Goal: Task Accomplishment & Management: Use online tool/utility

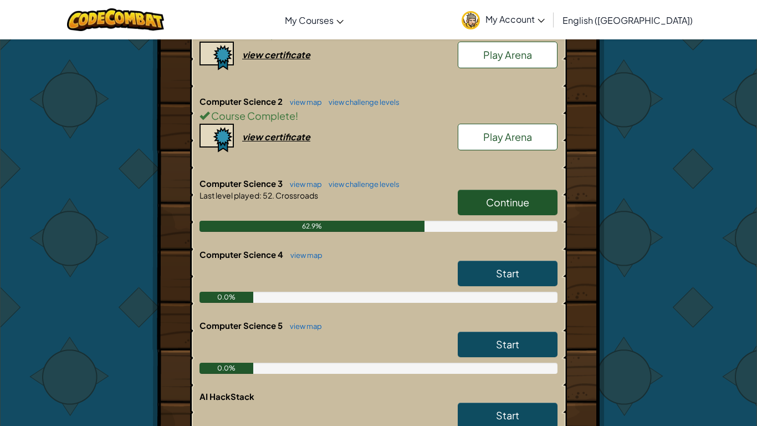
scroll to position [258, 0]
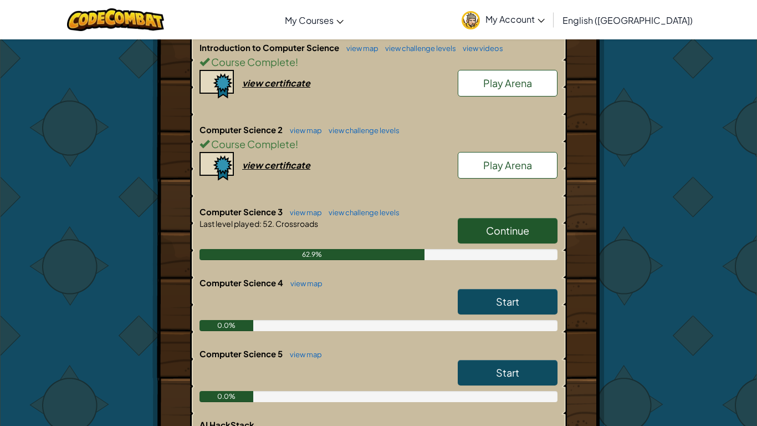
click at [537, 239] on link "Continue" at bounding box center [508, 230] width 100 height 25
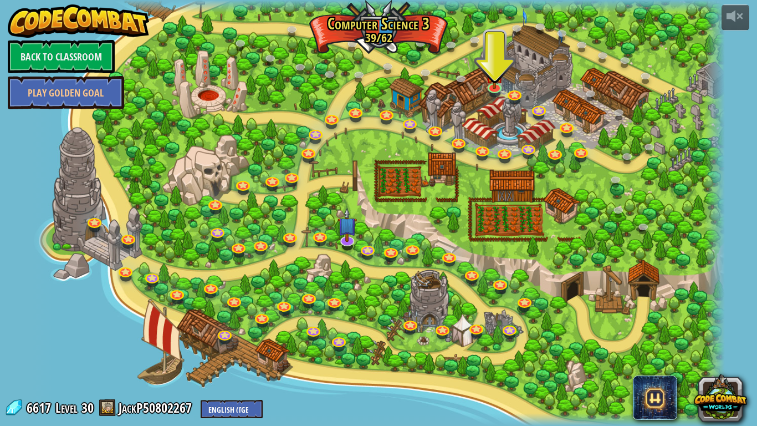
click at [494, 95] on div at bounding box center [494, 94] width 11 height 8
click at [493, 93] on link at bounding box center [495, 86] width 22 height 22
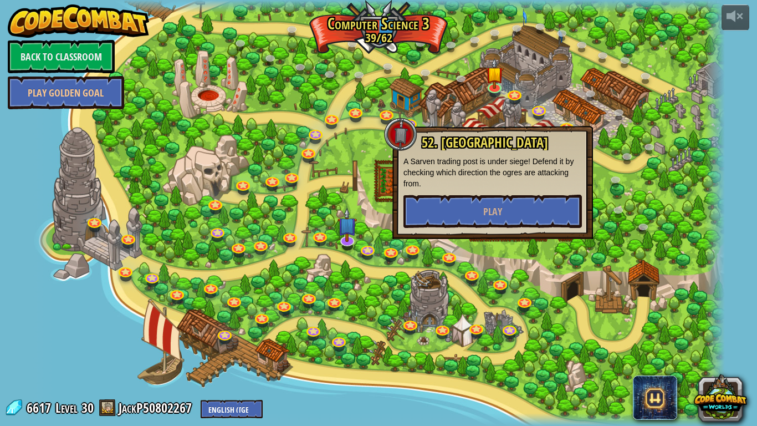
click at [498, 249] on div at bounding box center [378, 213] width 693 height 426
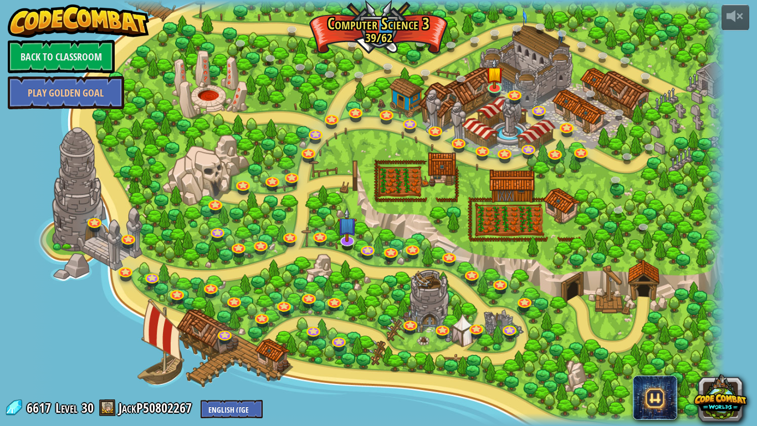
click at [489, 196] on div at bounding box center [378, 213] width 693 height 426
click at [486, 86] on link at bounding box center [495, 86] width 22 height 22
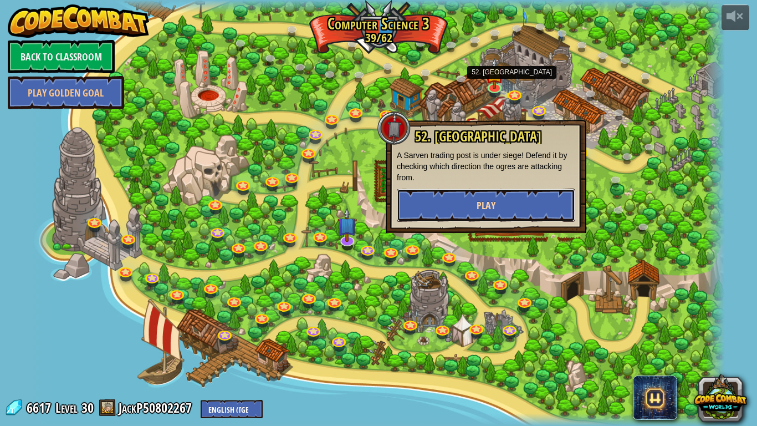
click at [430, 211] on button "Play" at bounding box center [486, 204] width 178 height 33
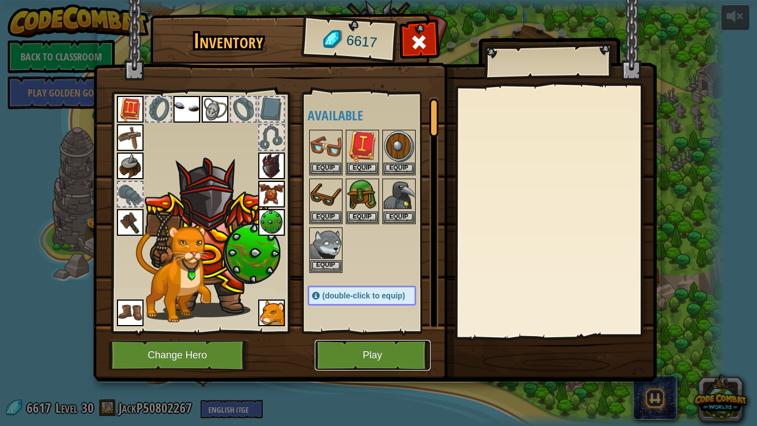
click at [401, 344] on button "Play" at bounding box center [373, 355] width 116 height 30
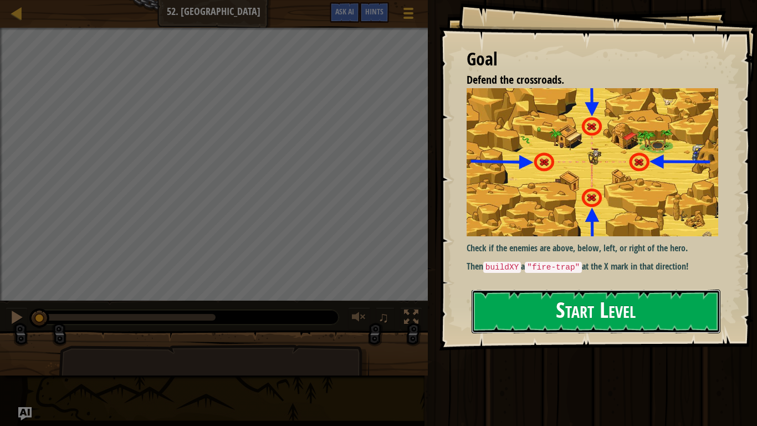
click at [629, 301] on button "Start Level" at bounding box center [596, 311] width 249 height 44
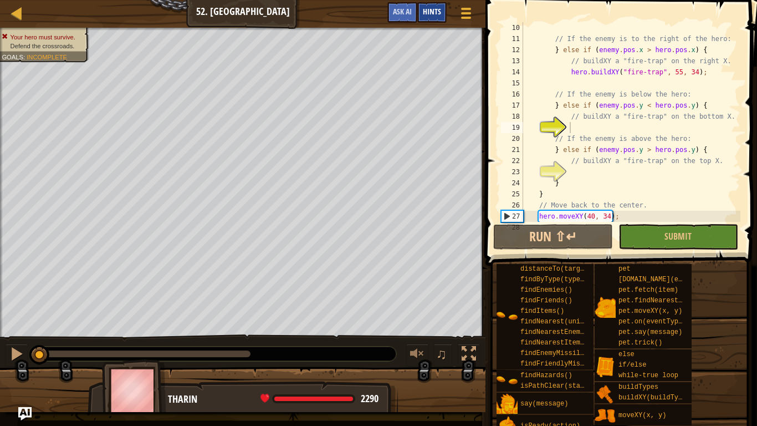
scroll to position [100, 0]
click at [411, 8] on span "Ask AI" at bounding box center [402, 11] width 19 height 11
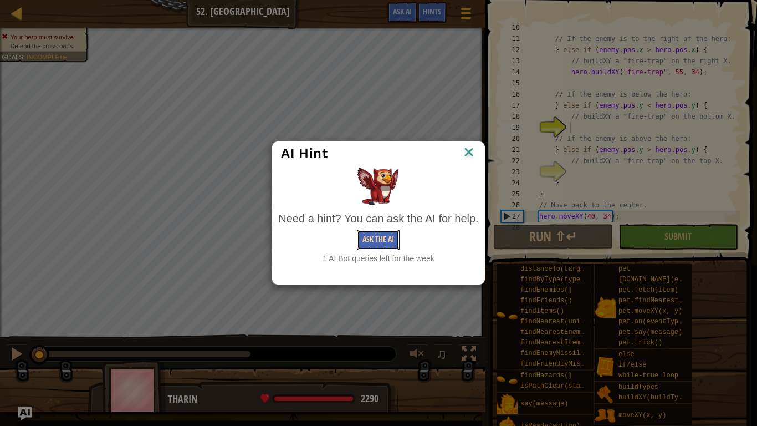
click at [389, 232] on button "Ask the AI" at bounding box center [378, 239] width 43 height 21
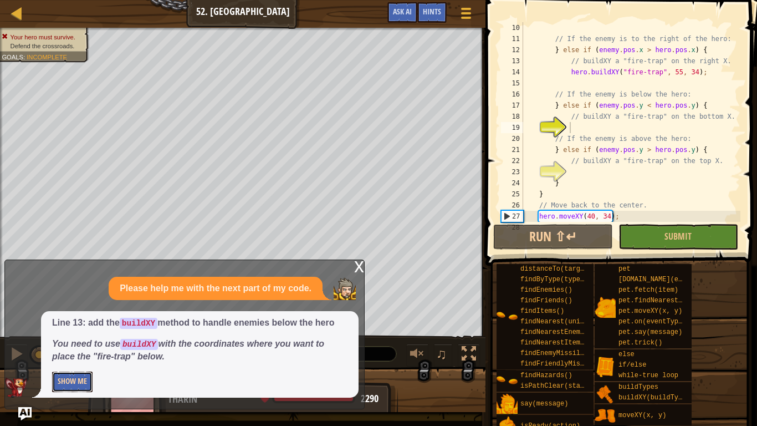
click at [78, 389] on button "Show Me" at bounding box center [72, 381] width 40 height 21
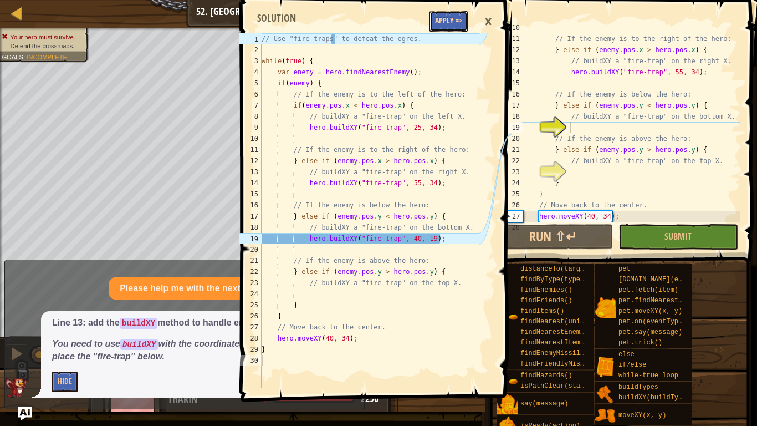
click at [435, 15] on button "Apply =>" at bounding box center [449, 21] width 38 height 21
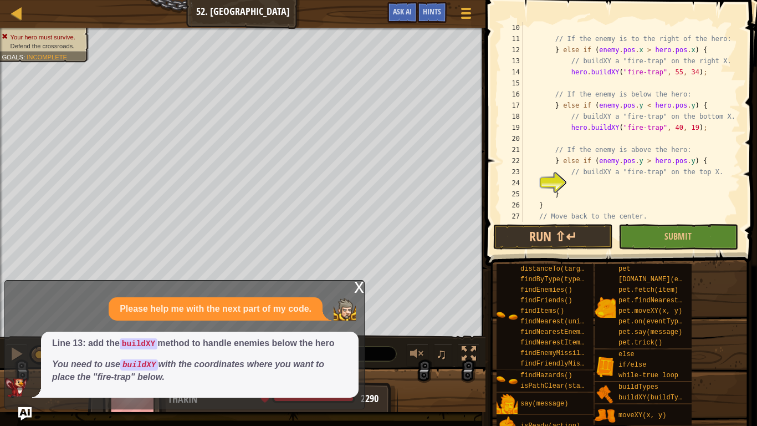
click at [627, 188] on div "// If the enemy is to the right of the hero: } else if ( enemy . pos . x > hero…" at bounding box center [631, 133] width 220 height 222
click at [402, 9] on span "Ask AI" at bounding box center [402, 11] width 19 height 11
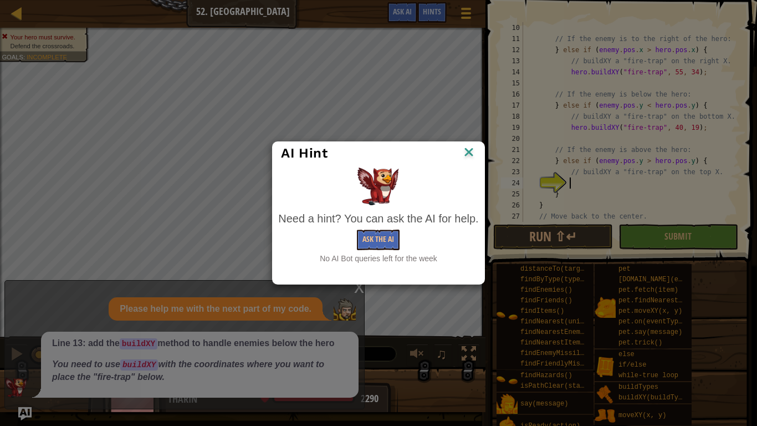
click at [461, 168] on div at bounding box center [378, 186] width 200 height 38
click at [473, 152] on img at bounding box center [469, 153] width 14 height 17
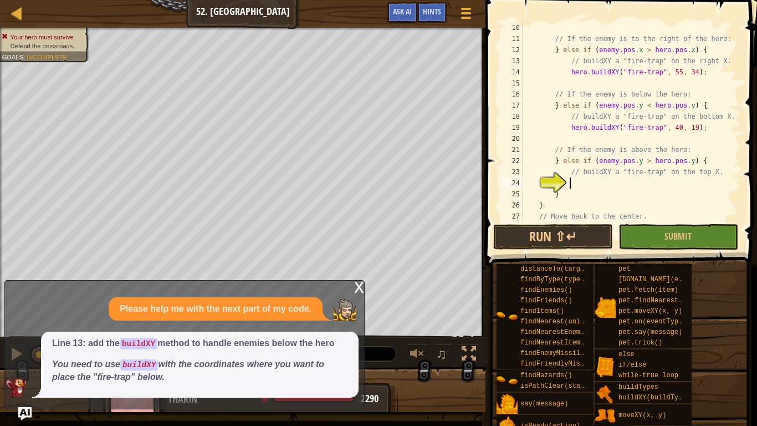
scroll to position [133, 0]
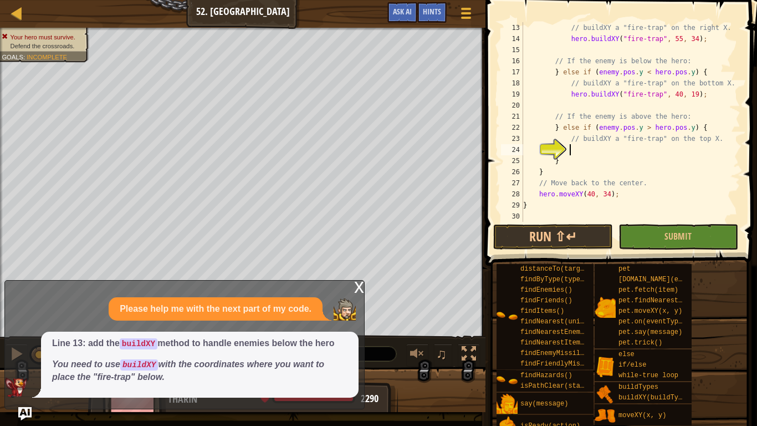
click at [675, 168] on div "// buildXY a "fire-trap" on the right X. hero . buildXY ( "fire-trap" , 55 , 34…" at bounding box center [631, 133] width 220 height 222
type textarea "}"
click at [622, 148] on div "// buildXY a "fire-trap" on the right X. hero . buildXY ( "fire-trap" , 55 , 34…" at bounding box center [631, 133] width 220 height 222
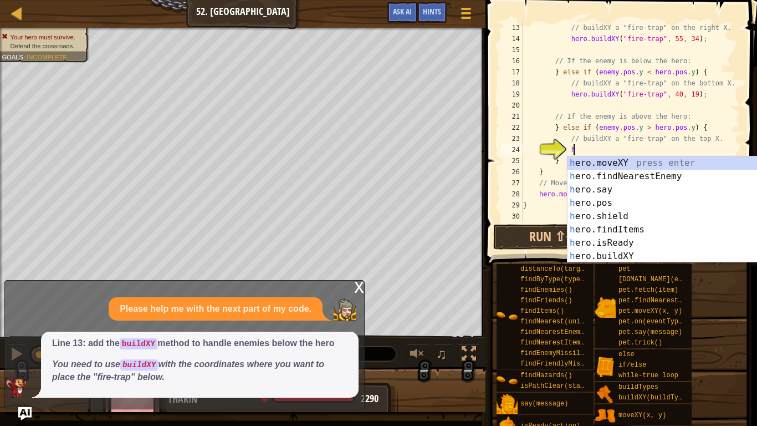
scroll to position [5, 7]
click at [601, 253] on div "h ero.moveXY press enter h ero.findNearestEnemy press enter h ero.say press ent…" at bounding box center [673, 222] width 210 height 133
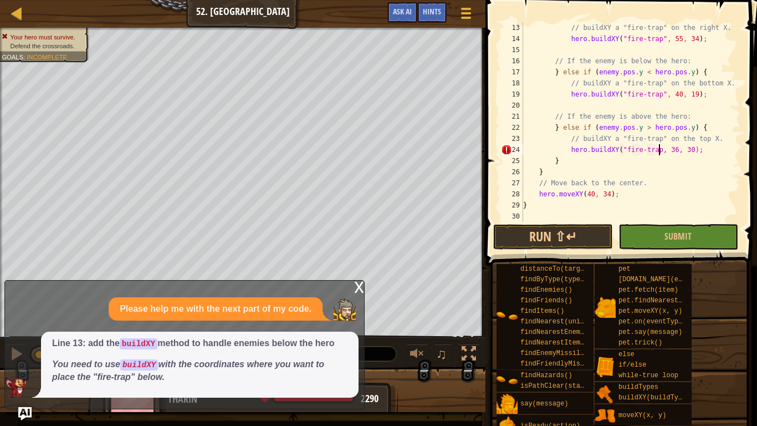
scroll to position [5, 21]
click at [554, 229] on button "Run ⇧↵" at bounding box center [553, 236] width 120 height 25
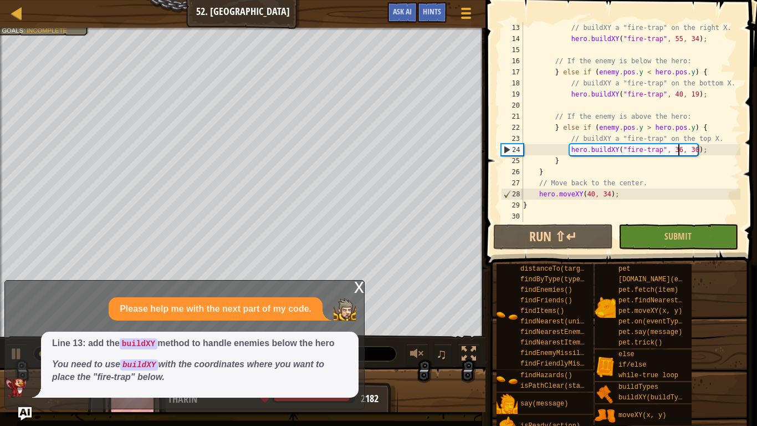
click at [678, 146] on div "// buildXY a "fire-trap" on the right X. hero . buildXY ( "fire-trap" , 55 , 34…" at bounding box center [631, 133] width 220 height 222
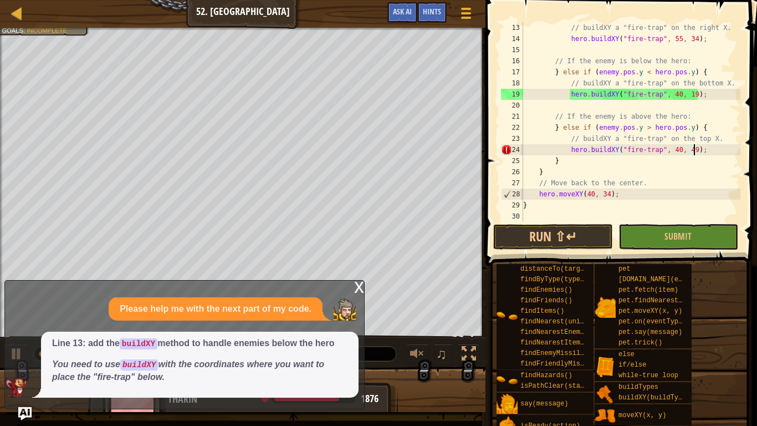
scroll to position [5, 25]
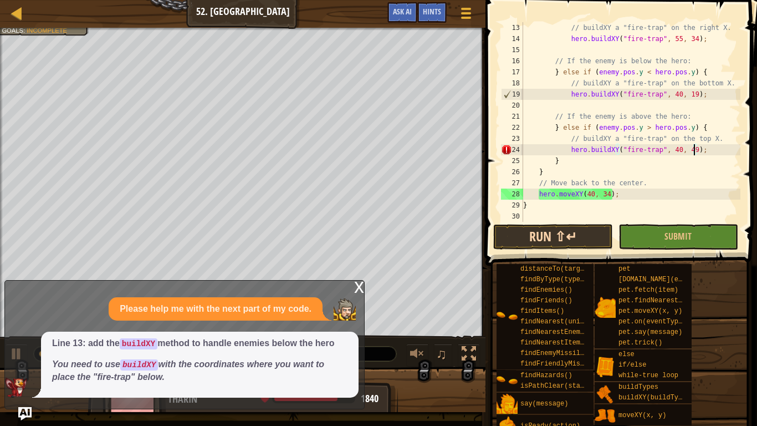
type textarea "hero.buildXY("fire-trap", 40, 49);"
click at [567, 226] on button "Run ⇧↵" at bounding box center [553, 236] width 120 height 25
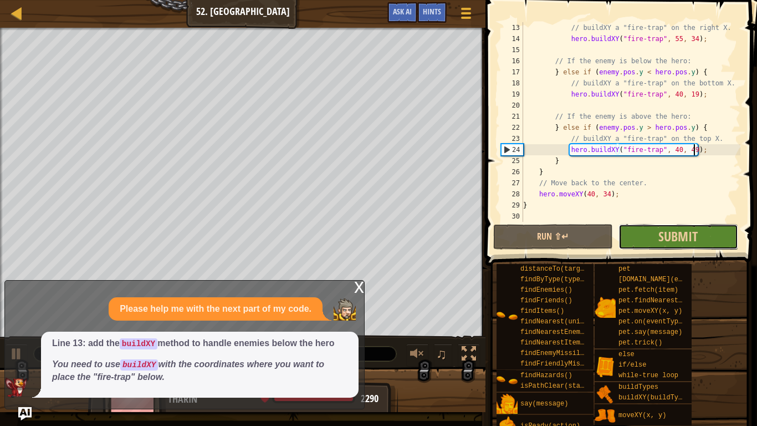
click at [713, 233] on button "Submit" at bounding box center [679, 236] width 120 height 25
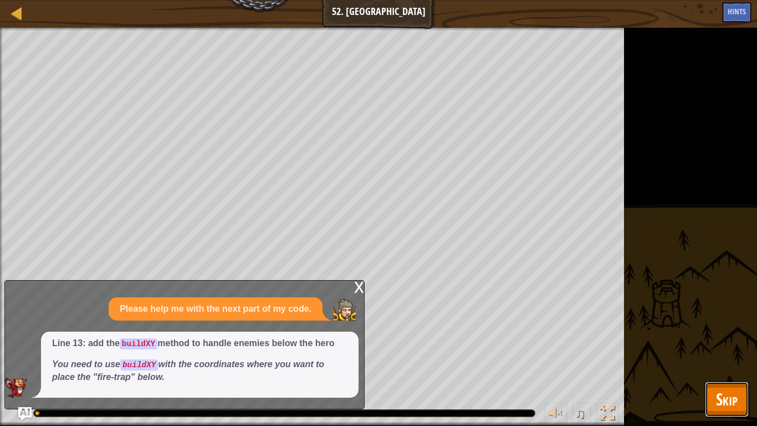
click at [715, 382] on button "Skip" at bounding box center [727, 398] width 44 height 35
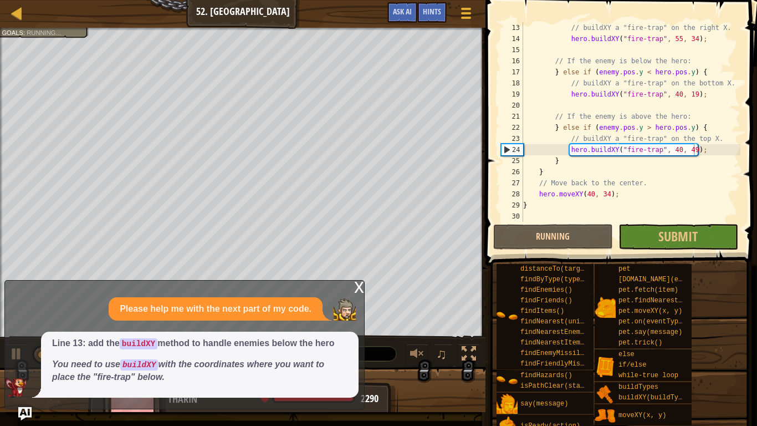
click at [717, 396] on div "distanceTo(target) findByType(type, units) findEnemies() findFriends() findItem…" at bounding box center [622, 360] width 253 height 195
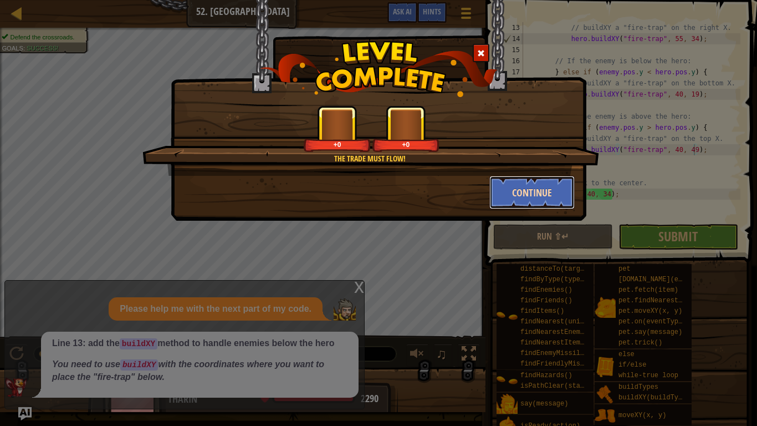
click at [518, 177] on button "Continue" at bounding box center [532, 192] width 86 height 33
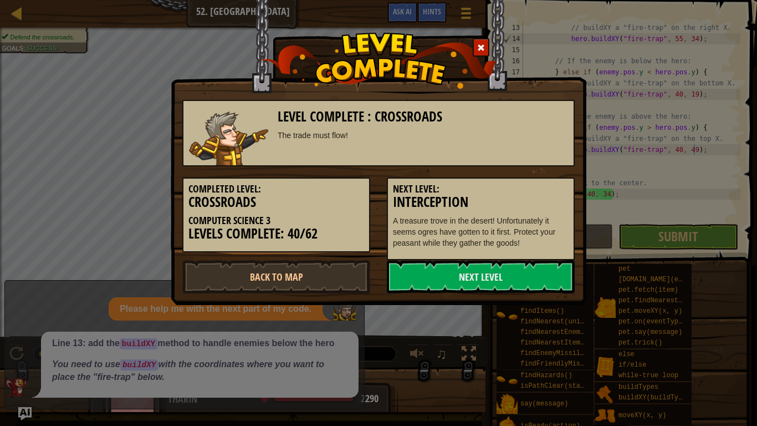
click at [535, 193] on h5 "Next Level:" at bounding box center [481, 188] width 176 height 11
click at [479, 261] on link "Next Level" at bounding box center [481, 276] width 188 height 33
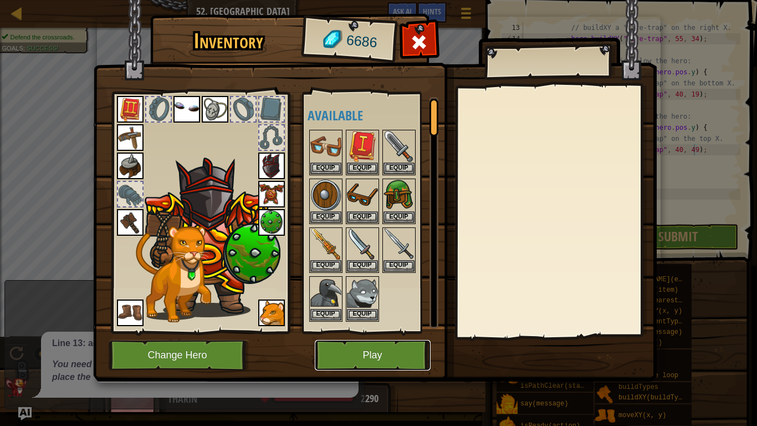
click at [342, 341] on button "Play" at bounding box center [373, 355] width 116 height 30
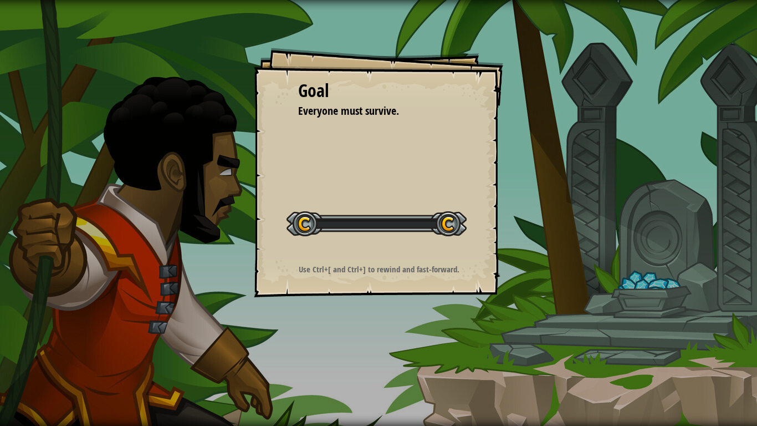
click at [435, 339] on div "Goal Everyone must survive. Start Level Error loading from server. Try refreshi…" at bounding box center [378, 213] width 757 height 426
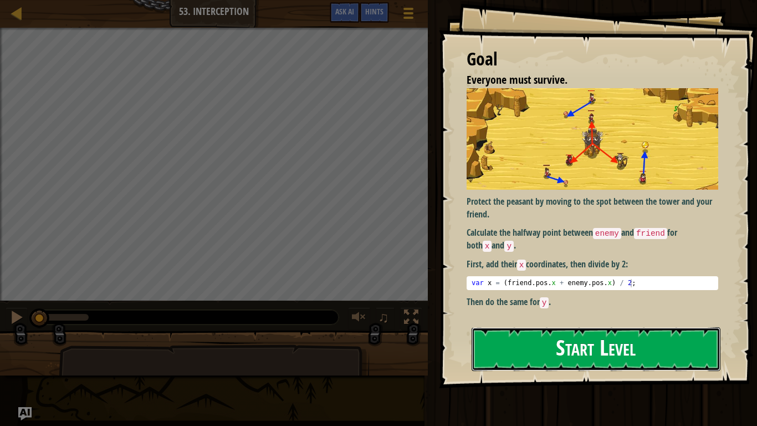
click at [571, 355] on button "Start Level" at bounding box center [596, 349] width 249 height 44
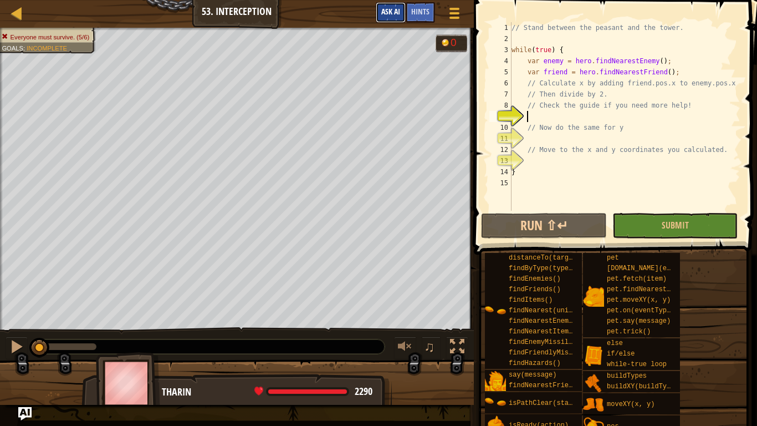
click at [384, 14] on span "Ask AI" at bounding box center [390, 11] width 19 height 11
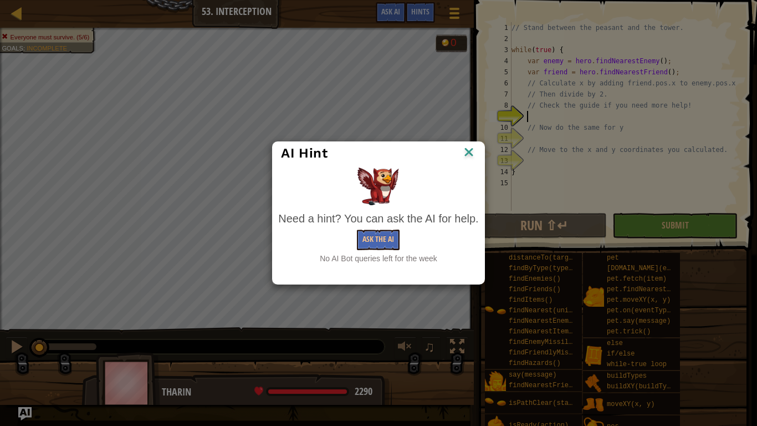
click at [465, 154] on img at bounding box center [469, 153] width 14 height 17
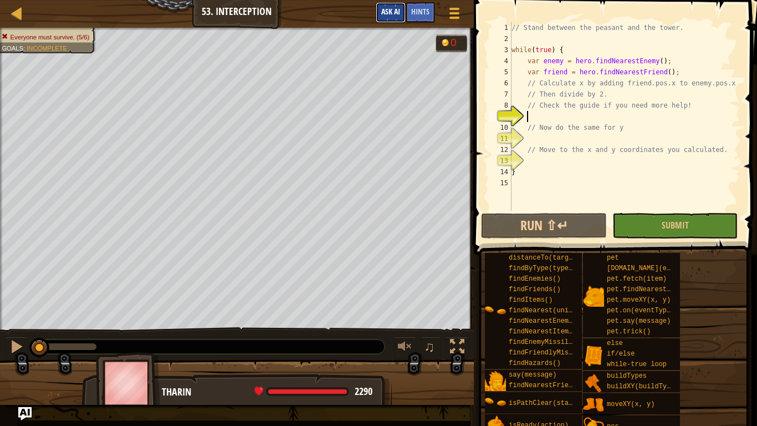
click at [391, 14] on span "Ask AI" at bounding box center [390, 11] width 19 height 11
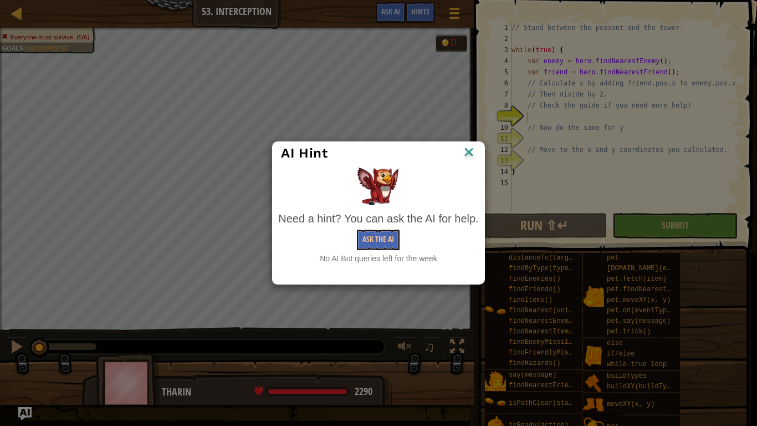
click at [474, 159] on img at bounding box center [469, 153] width 14 height 17
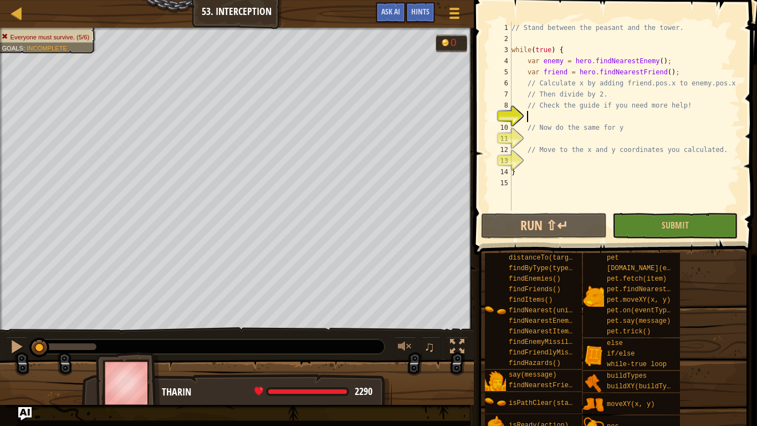
click at [474, 159] on span at bounding box center [617, 111] width 292 height 287
click at [382, 7] on span "Ask AI" at bounding box center [390, 11] width 19 height 11
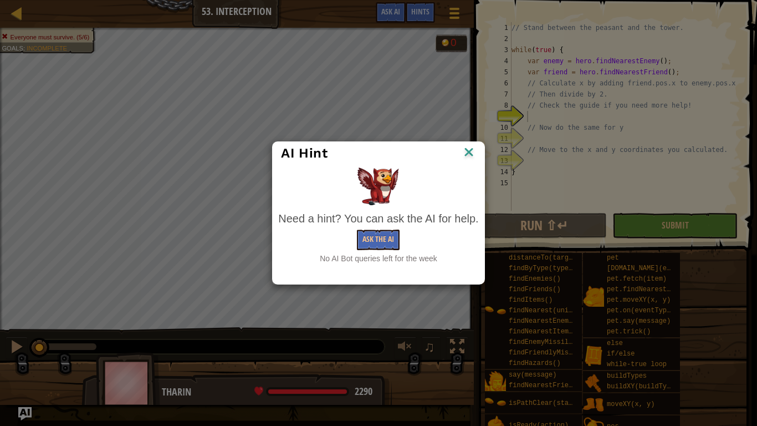
click at [468, 141] on div "AI Hint Need a hint? You can ask the AI for help. Ask the AI No AI Bot queries …" at bounding box center [378, 213] width 757 height 426
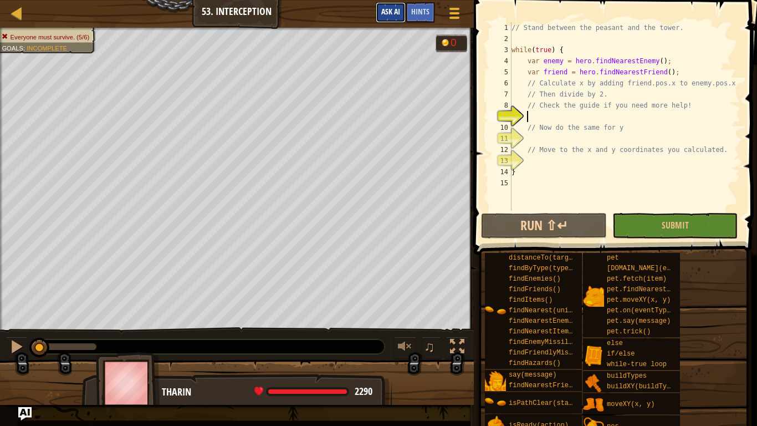
click at [387, 11] on span "Ask AI" at bounding box center [390, 11] width 19 height 11
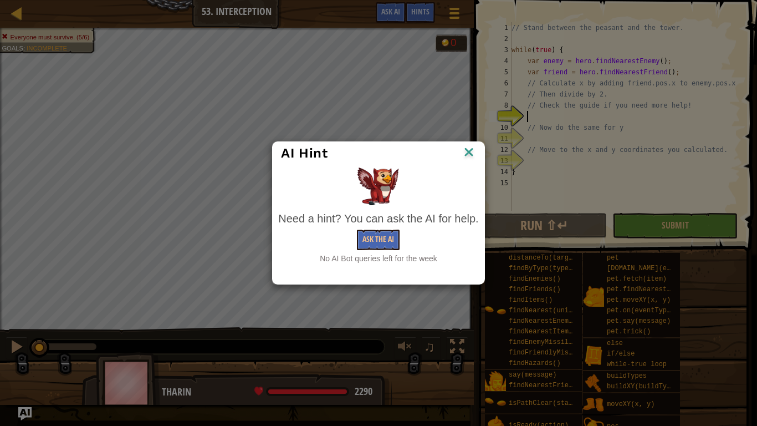
click at [465, 145] on img at bounding box center [469, 153] width 14 height 17
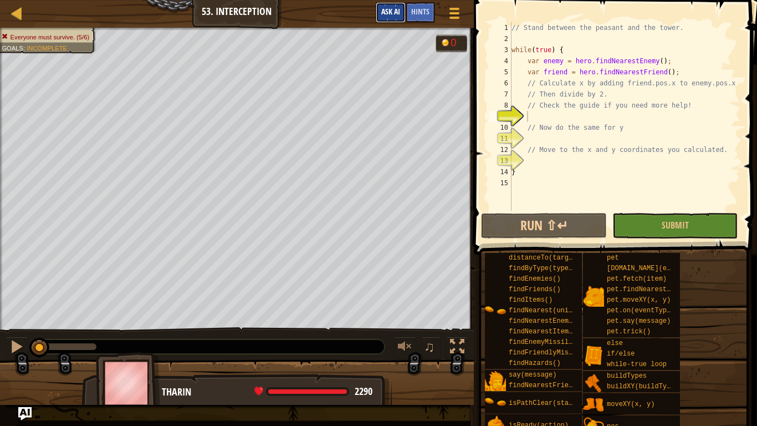
click at [396, 21] on button "Ask AI" at bounding box center [391, 12] width 30 height 21
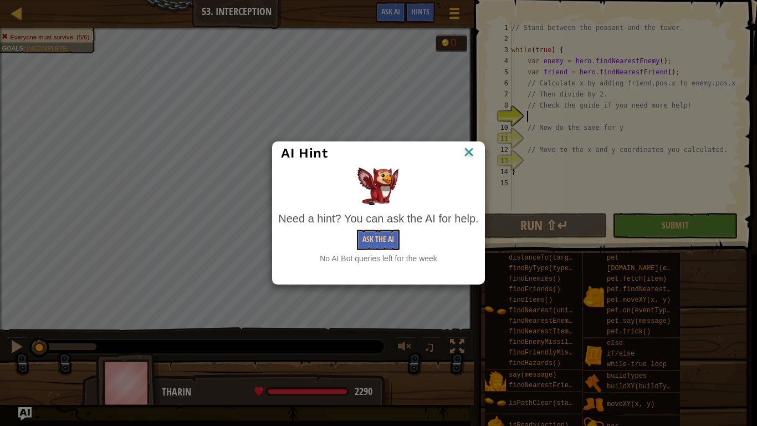
click at [462, 154] on img at bounding box center [469, 153] width 14 height 17
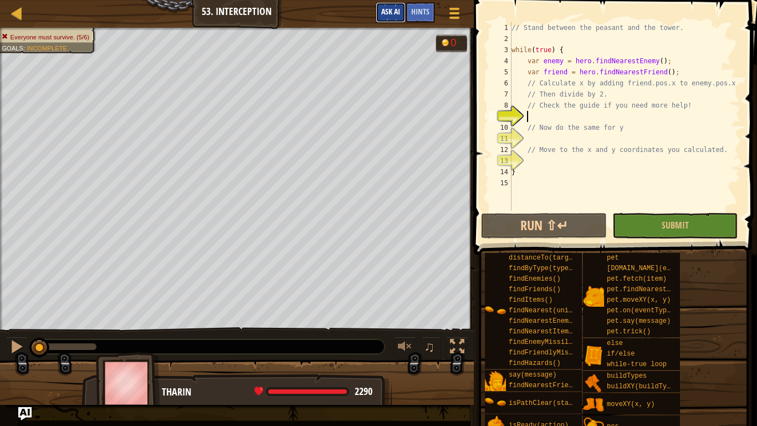
click at [383, 11] on span "Ask AI" at bounding box center [390, 11] width 19 height 11
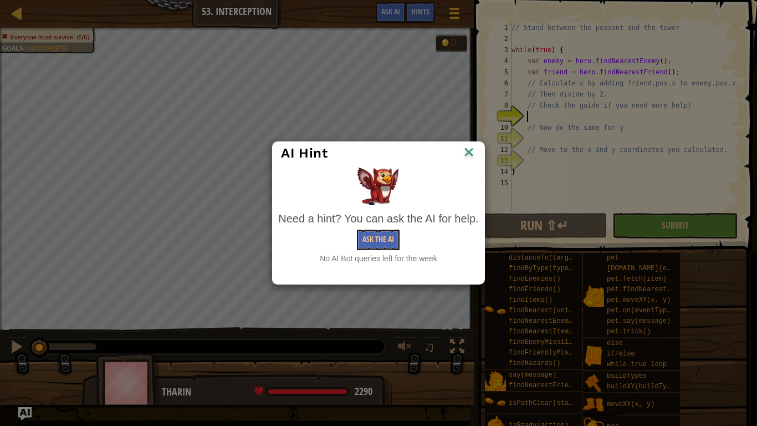
click at [474, 161] on div "AI Hint" at bounding box center [378, 153] width 211 height 23
click at [474, 157] on img at bounding box center [469, 153] width 14 height 17
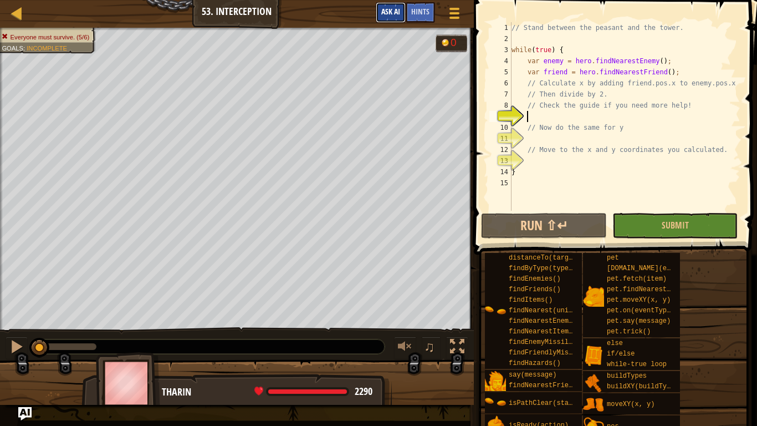
click at [403, 14] on button "Ask AI" at bounding box center [391, 12] width 30 height 21
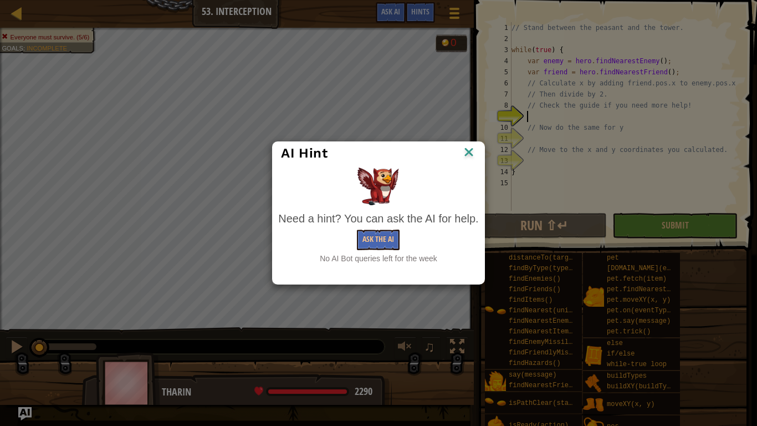
click at [471, 147] on img at bounding box center [469, 153] width 14 height 17
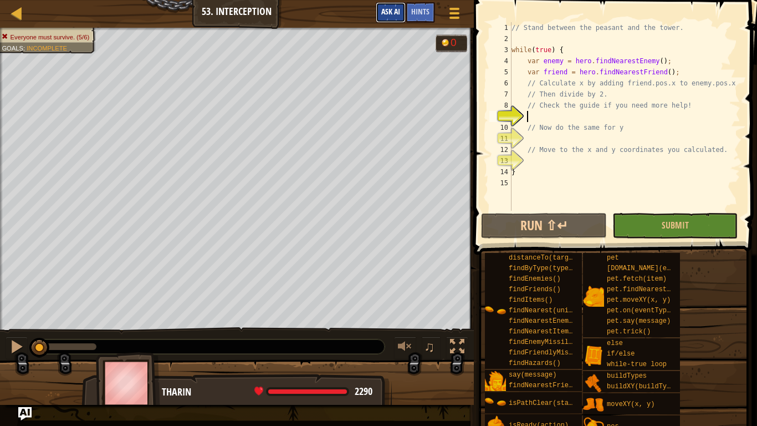
click at [389, 8] on span "Ask AI" at bounding box center [390, 11] width 19 height 11
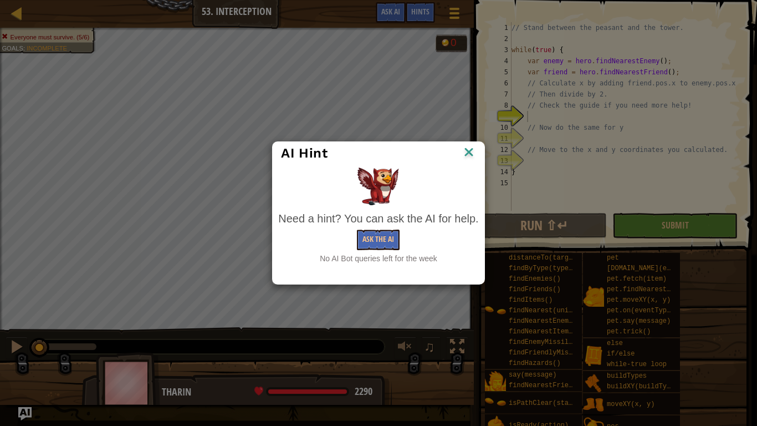
click at [472, 155] on img at bounding box center [469, 153] width 14 height 17
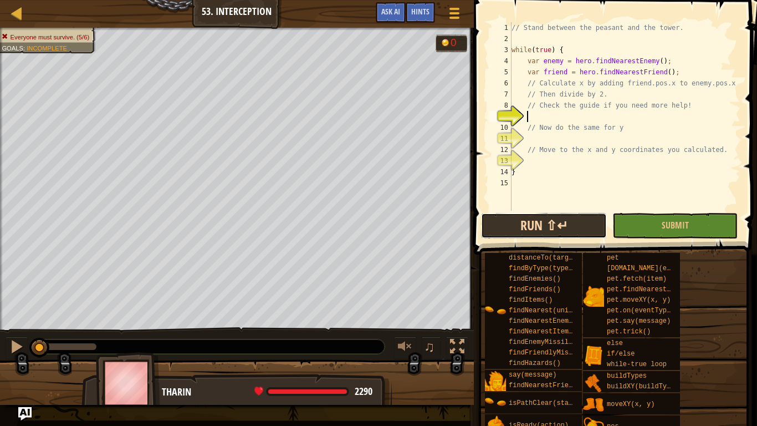
click at [504, 224] on button "Run ⇧↵" at bounding box center [543, 225] width 125 height 25
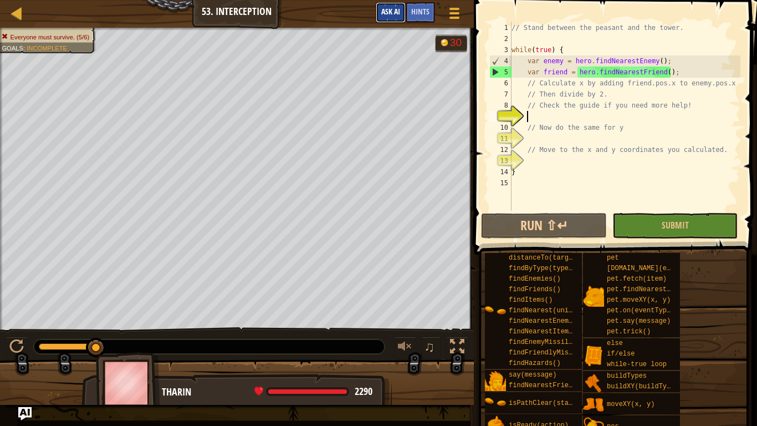
click at [391, 12] on span "Ask AI" at bounding box center [390, 11] width 19 height 11
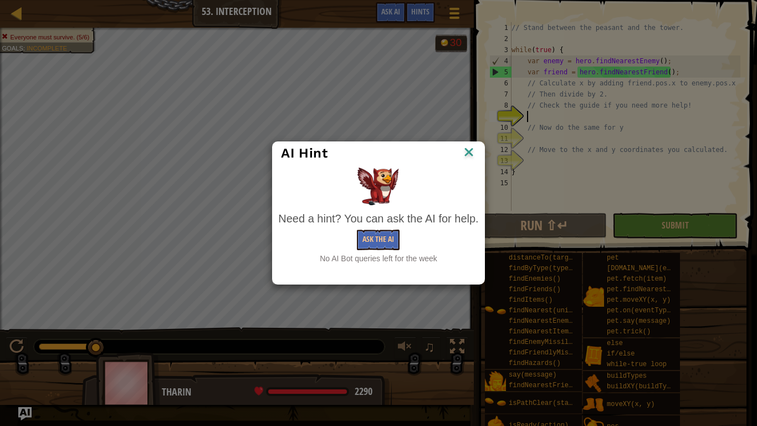
click at [467, 152] on img at bounding box center [469, 153] width 14 height 17
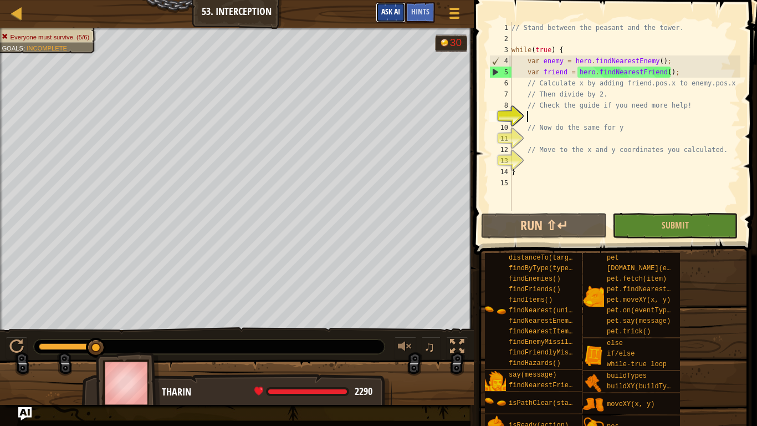
click at [391, 4] on button "Ask AI" at bounding box center [391, 12] width 30 height 21
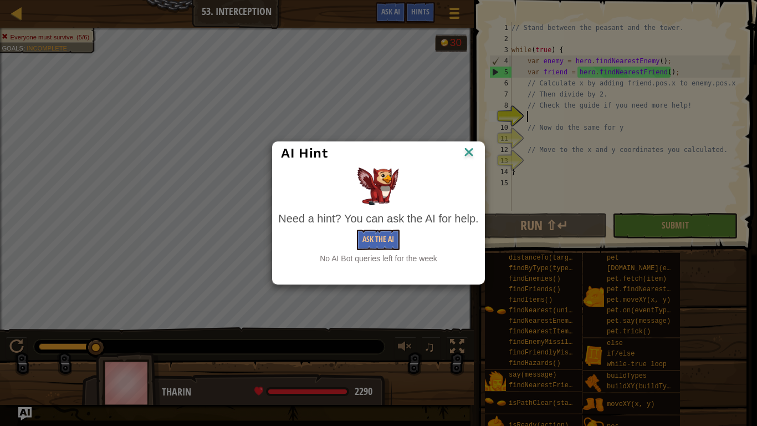
click at [465, 145] on img at bounding box center [469, 153] width 14 height 17
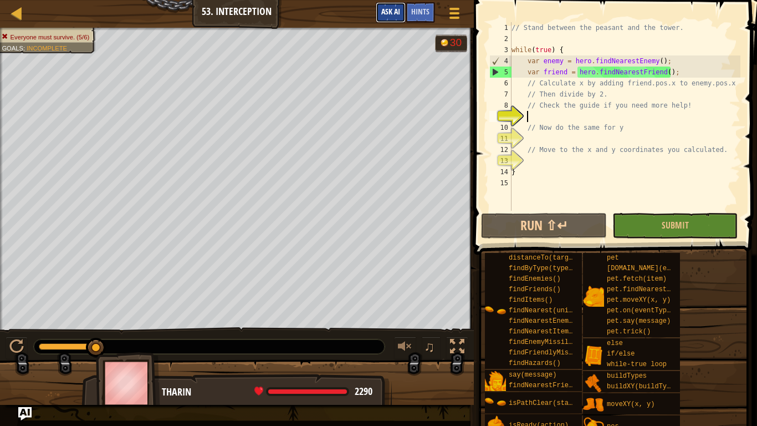
click at [383, 12] on span "Ask AI" at bounding box center [390, 11] width 19 height 11
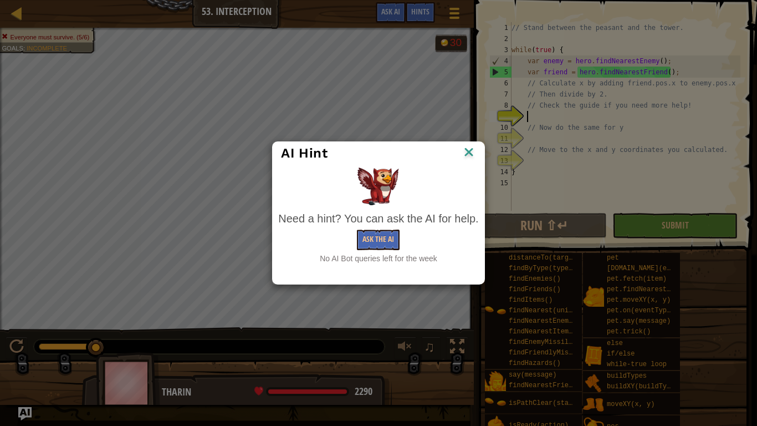
click at [475, 149] on img at bounding box center [469, 153] width 14 height 17
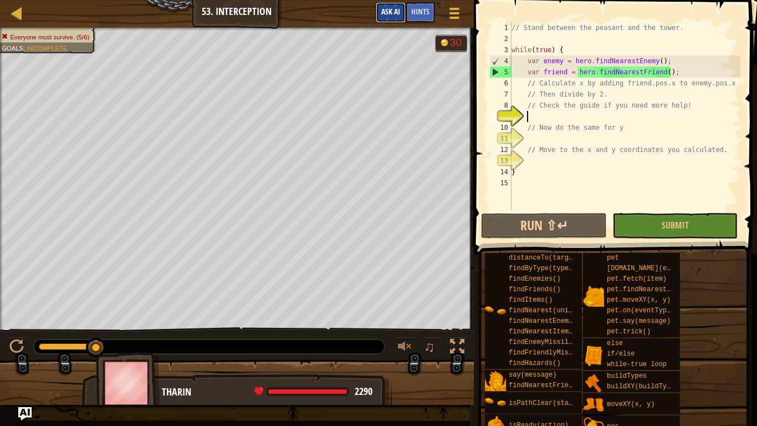
click at [385, 11] on span "Ask AI" at bounding box center [390, 11] width 19 height 11
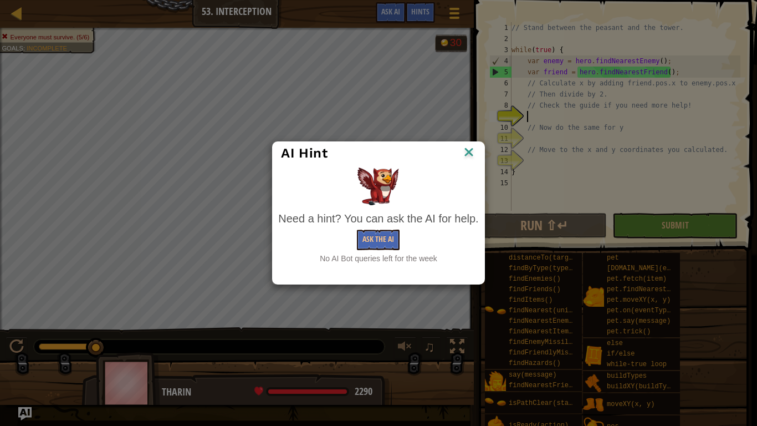
click at [476, 153] on img at bounding box center [469, 153] width 14 height 17
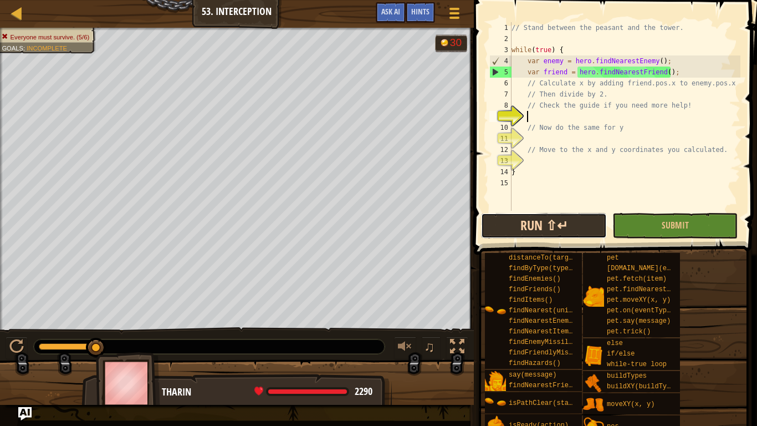
click at [524, 222] on button "Run ⇧↵" at bounding box center [543, 225] width 125 height 25
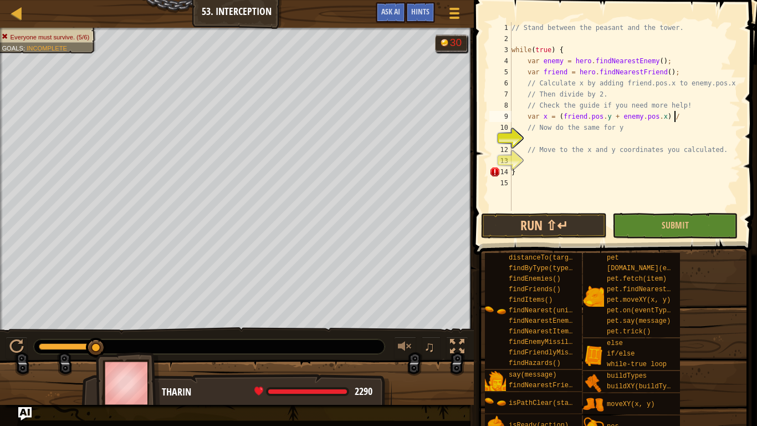
scroll to position [5, 23]
type textarea "var x = (friend.pos.y + enemy.pos.x) / 2;"
click at [526, 139] on div "// Stand between the peasant and the tower. while ( true ) { var enemy = hero .…" at bounding box center [624, 127] width 231 height 211
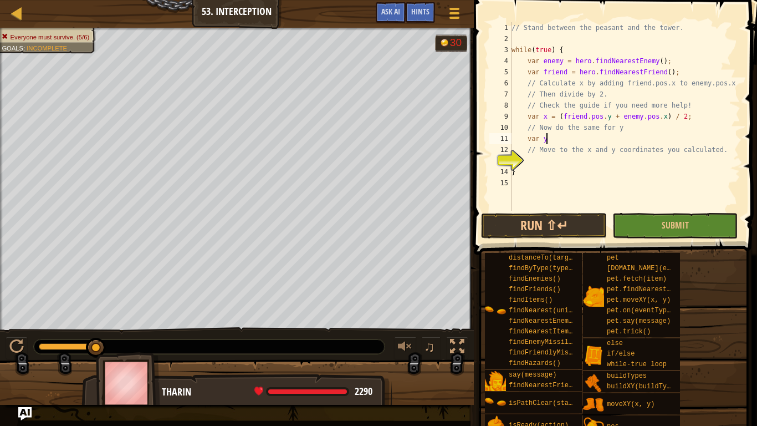
click at [609, 116] on div "// Stand between the peasant and the tower. while ( true ) { var enemy = hero .…" at bounding box center [624, 127] width 231 height 211
click at [583, 137] on div "// Stand between the peasant and the tower. while ( true ) { var enemy = hero .…" at bounding box center [624, 127] width 231 height 211
type textarea "var y = (friend.pos.y + enemy.pos.y) / 2;"
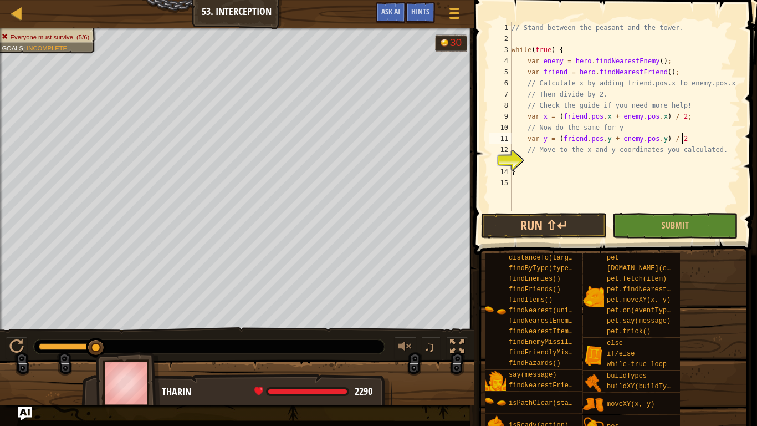
scroll to position [5, 24]
click at [539, 161] on div "// Stand between the peasant and the tower. while ( true ) { var enemy = hero .…" at bounding box center [624, 127] width 231 height 211
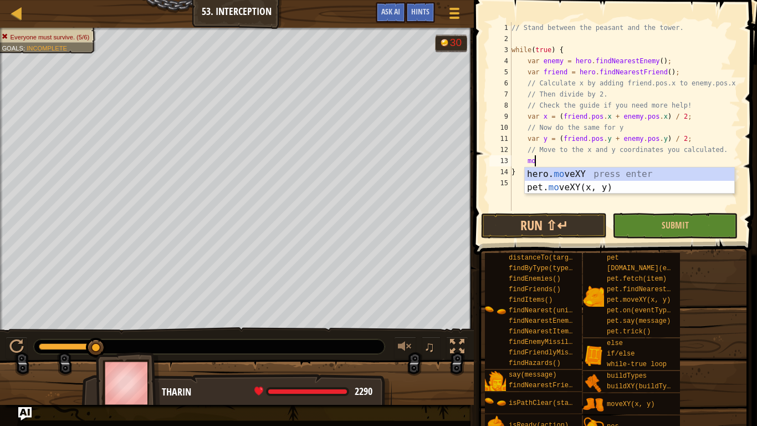
scroll to position [5, 3]
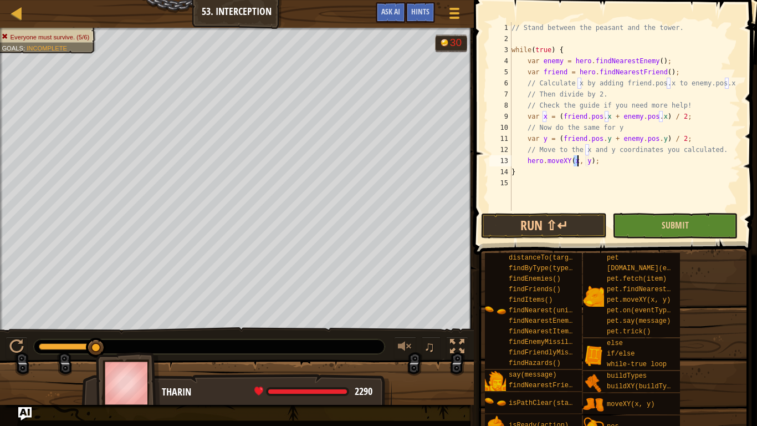
type textarea "hero.moveXY(x, y);"
click at [713, 226] on button "Submit" at bounding box center [675, 225] width 125 height 25
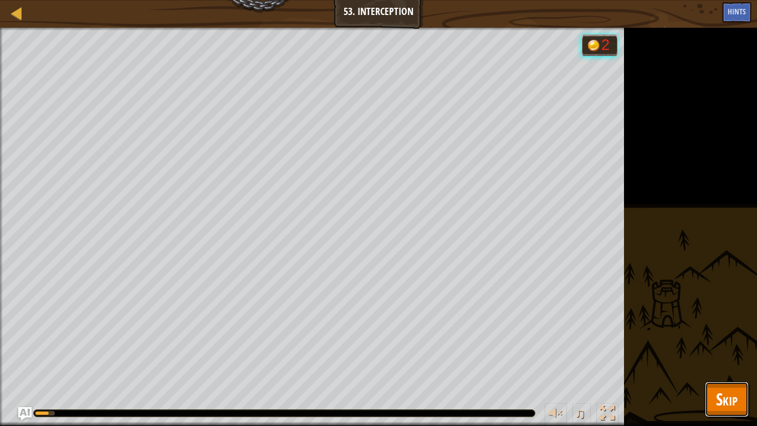
click at [723, 397] on span "Skip" at bounding box center [727, 398] width 22 height 23
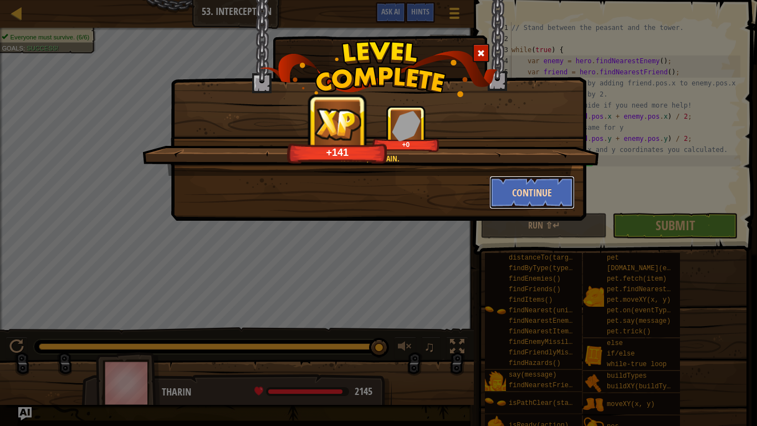
click at [547, 178] on button "Continue" at bounding box center [532, 192] width 86 height 33
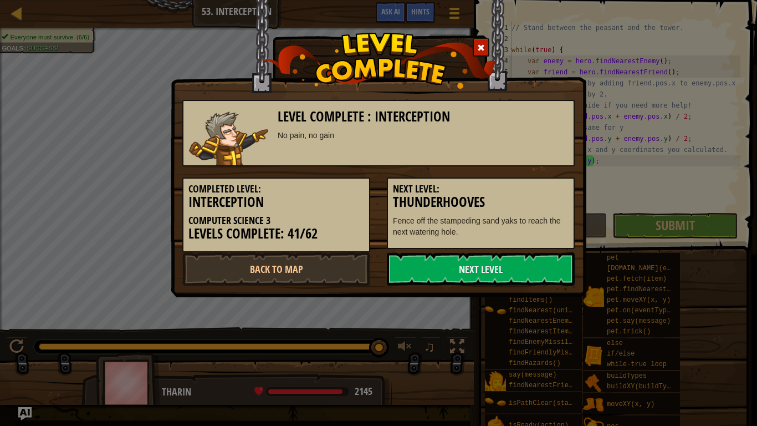
click at [513, 199] on h3 "Thunderhooves" at bounding box center [481, 202] width 176 height 15
click at [523, 185] on h5 "Next Level:" at bounding box center [481, 188] width 176 height 11
click at [309, 271] on link "Back to Map" at bounding box center [276, 268] width 188 height 33
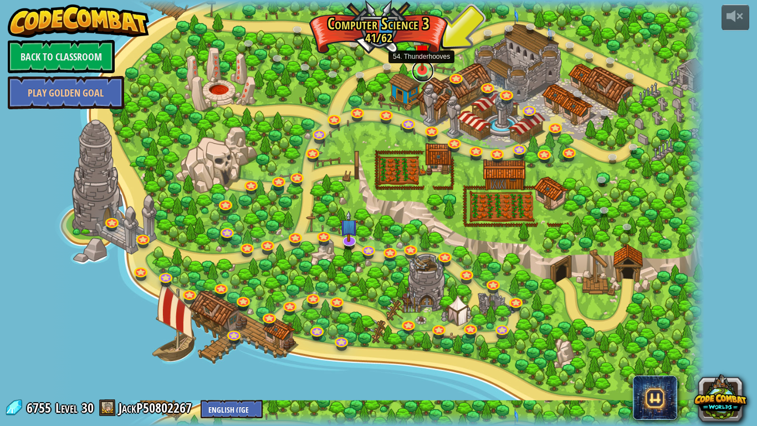
click at [415, 73] on link at bounding box center [423, 71] width 22 height 22
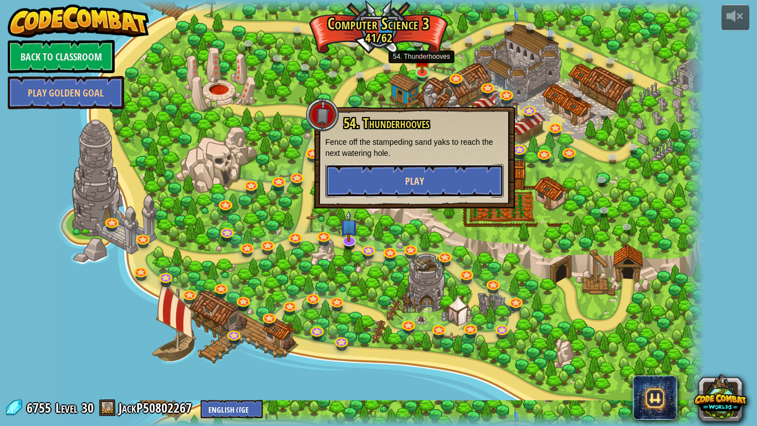
click at [443, 166] on button "Play" at bounding box center [414, 180] width 178 height 33
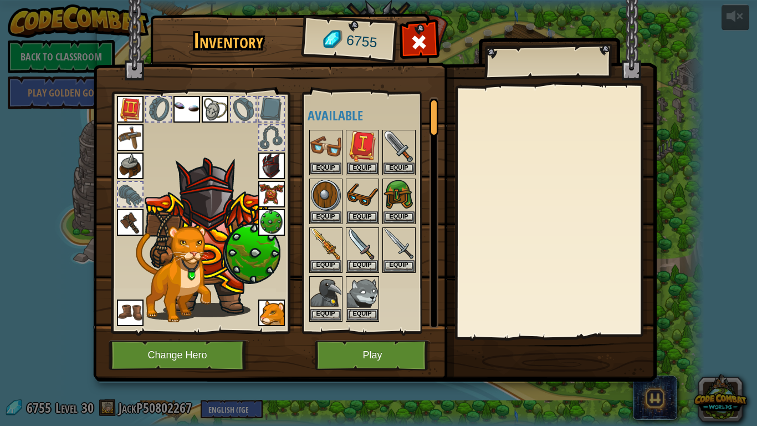
click at [428, 111] on h4 "Available" at bounding box center [373, 115] width 131 height 14
drag, startPoint x: 432, startPoint y: 111, endPoint x: 434, endPoint y: 123, distance: 11.8
click at [434, 123] on div at bounding box center [434, 118] width 9 height 38
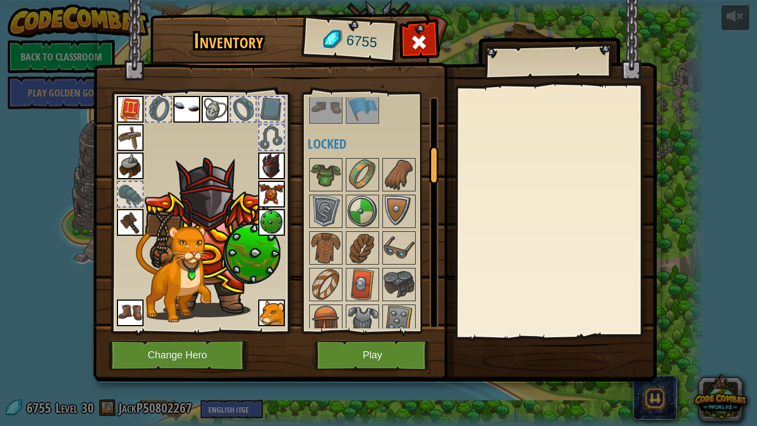
scroll to position [322, 0]
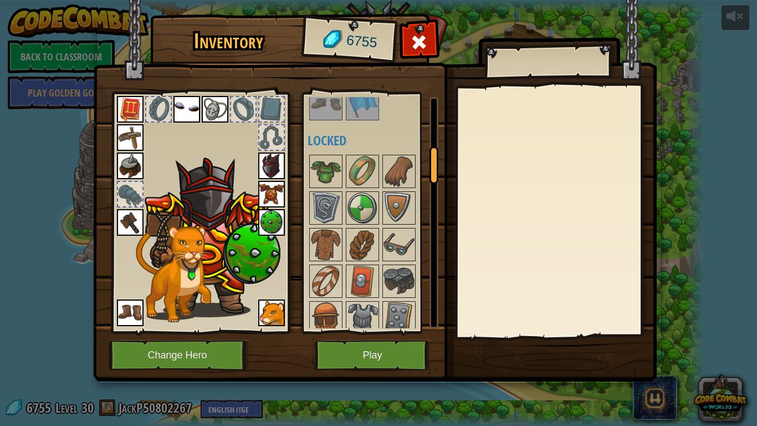
drag, startPoint x: 434, startPoint y: 123, endPoint x: 430, endPoint y: 156, distance: 33.6
click at [430, 156] on div at bounding box center [434, 165] width 9 height 38
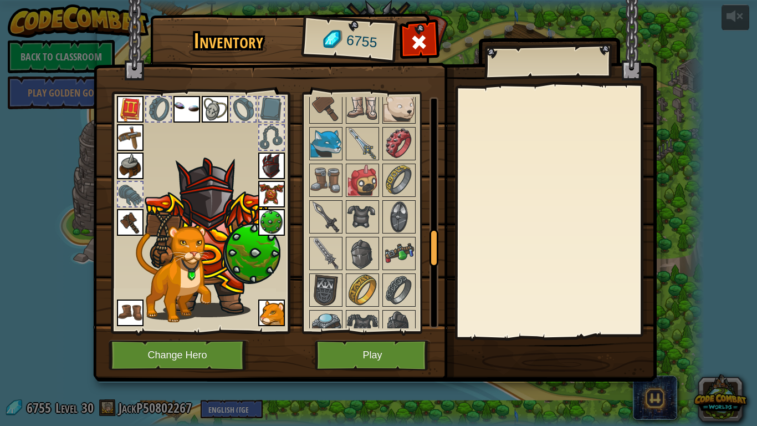
scroll to position [871, 0]
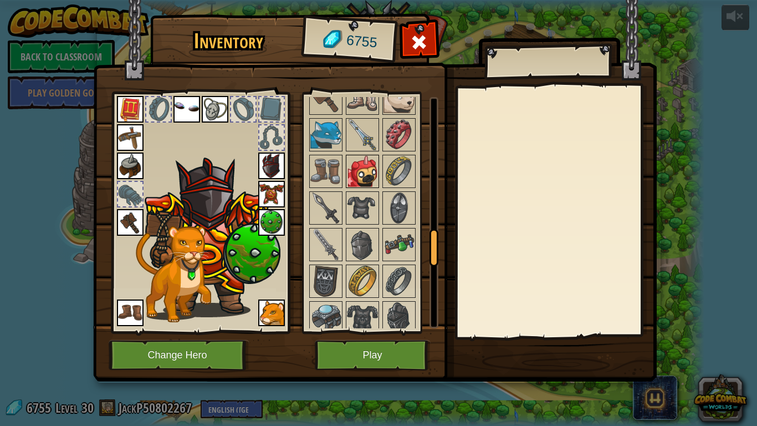
click at [374, 172] on img at bounding box center [362, 171] width 31 height 31
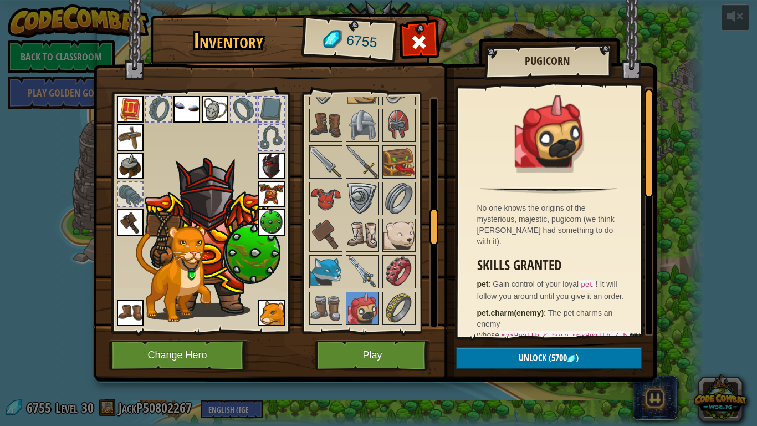
scroll to position [730, 0]
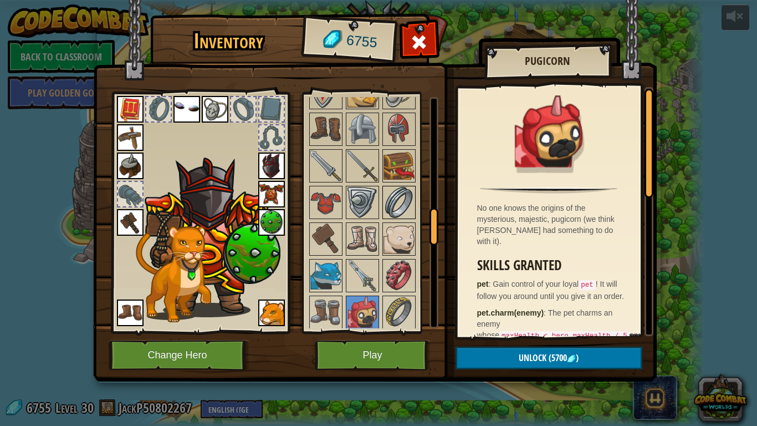
click at [396, 196] on img at bounding box center [399, 202] width 31 height 31
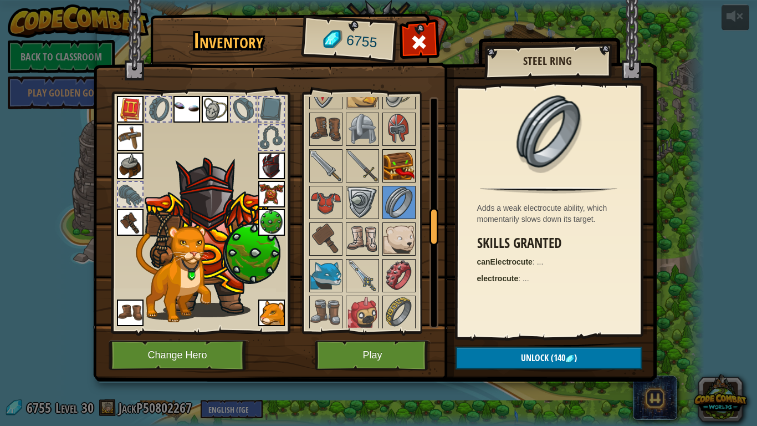
click at [411, 162] on img at bounding box center [399, 165] width 31 height 31
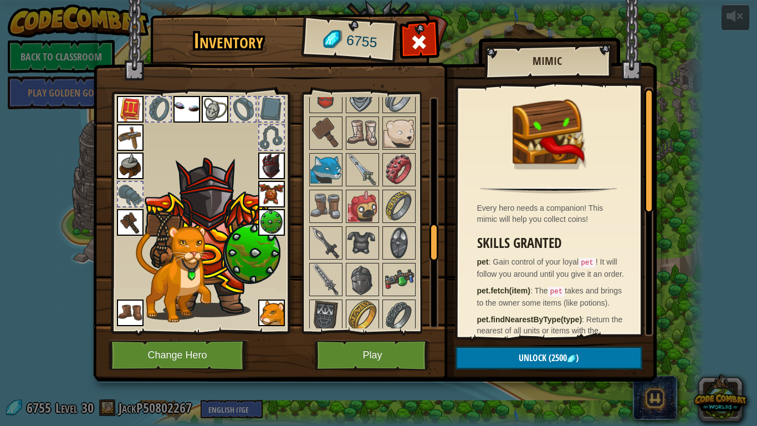
scroll to position [836, 0]
click at [375, 214] on img at bounding box center [362, 205] width 31 height 31
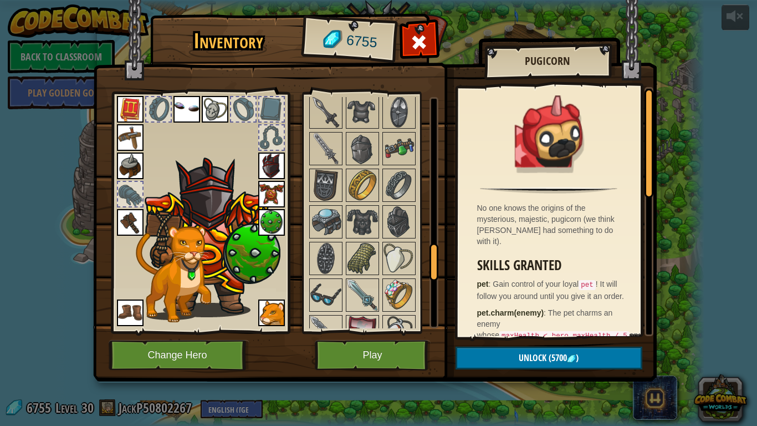
scroll to position [967, 0]
click at [401, 226] on img at bounding box center [399, 221] width 31 height 31
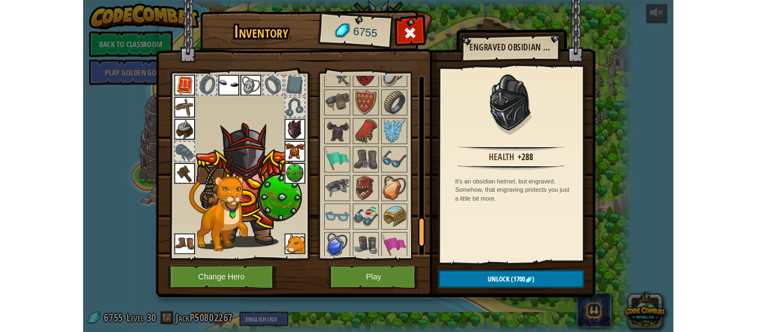
scroll to position [1217, 0]
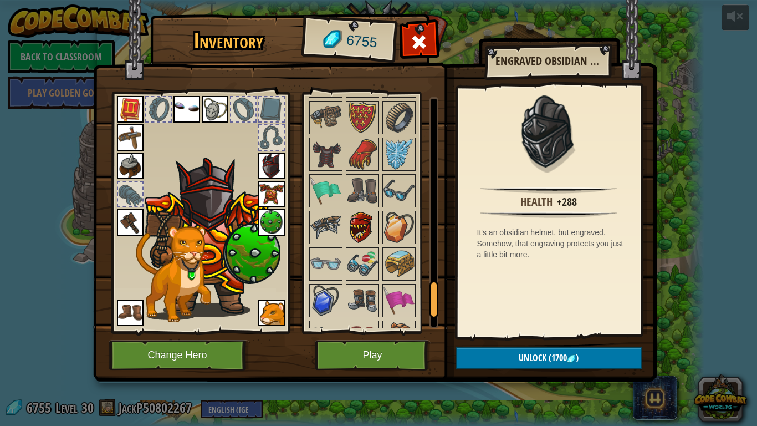
click at [369, 212] on img at bounding box center [362, 227] width 31 height 31
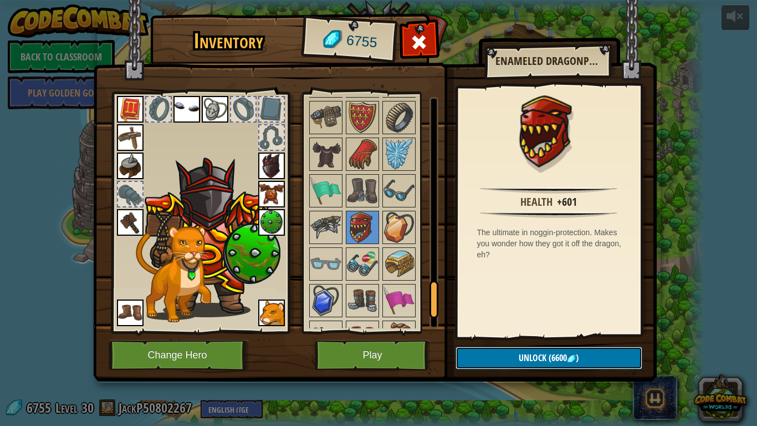
click at [515, 356] on button "Unlock (6600 )" at bounding box center [549, 357] width 187 height 23
click at [517, 356] on button "Confirm" at bounding box center [549, 357] width 187 height 23
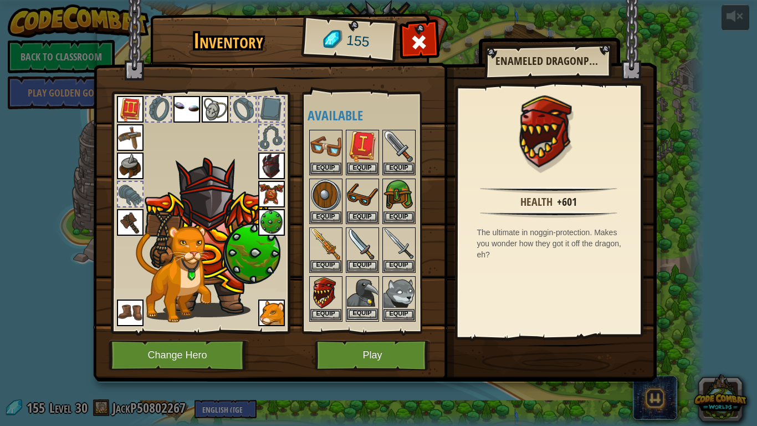
click at [366, 281] on img at bounding box center [362, 292] width 31 height 31
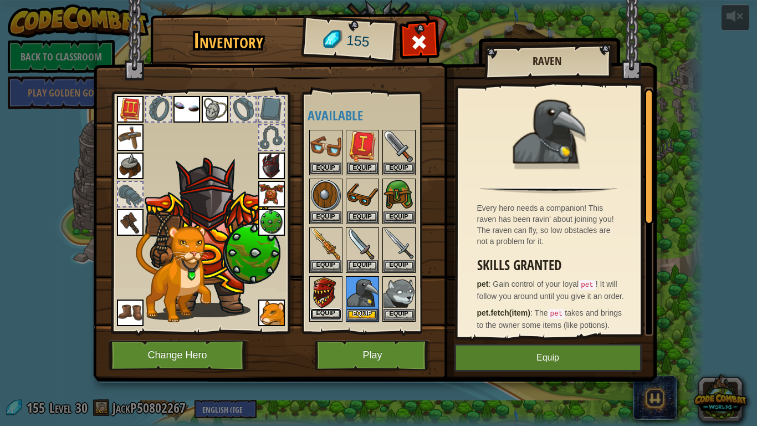
click at [327, 316] on button "Equip" at bounding box center [325, 314] width 31 height 12
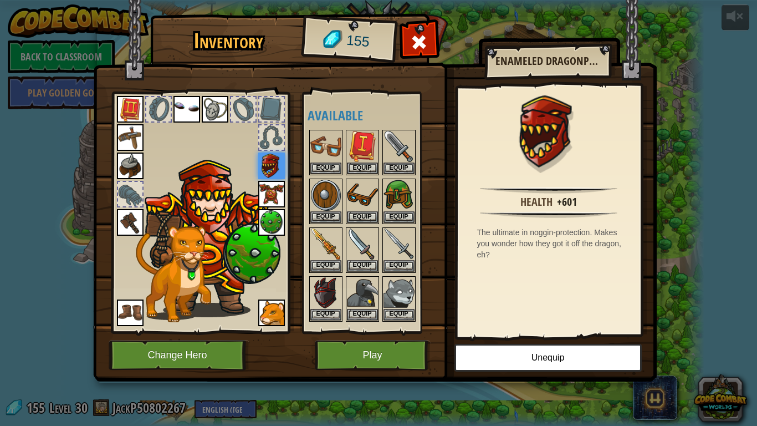
drag, startPoint x: 228, startPoint y: 227, endPoint x: 282, endPoint y: 223, distance: 53.3
click at [282, 223] on div at bounding box center [200, 209] width 183 height 249
click at [345, 354] on button "Play" at bounding box center [373, 355] width 116 height 30
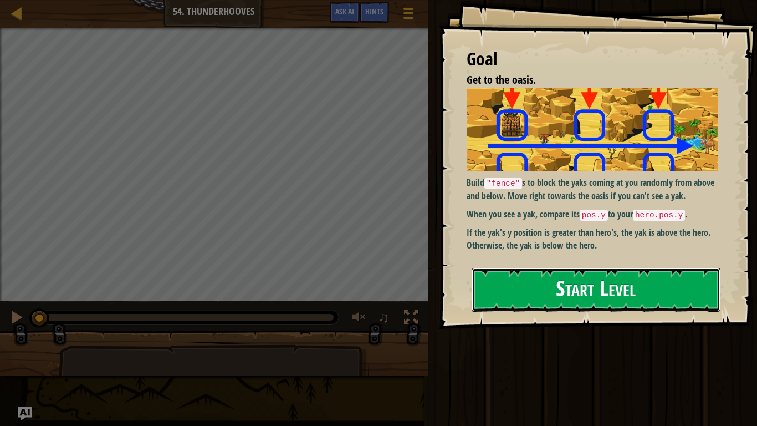
click at [579, 294] on button "Start Level" at bounding box center [596, 290] width 249 height 44
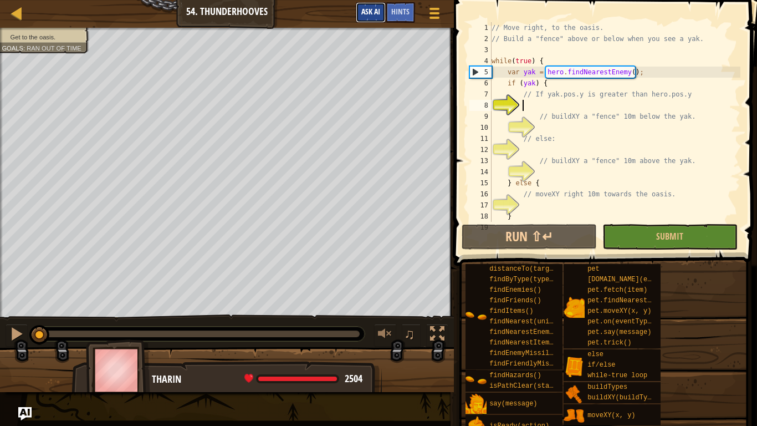
click at [379, 9] on span "Ask AI" at bounding box center [370, 11] width 19 height 11
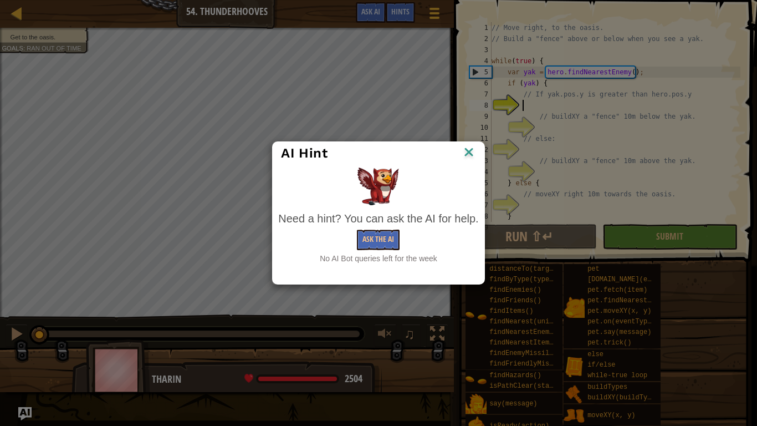
click at [471, 149] on img at bounding box center [469, 153] width 14 height 17
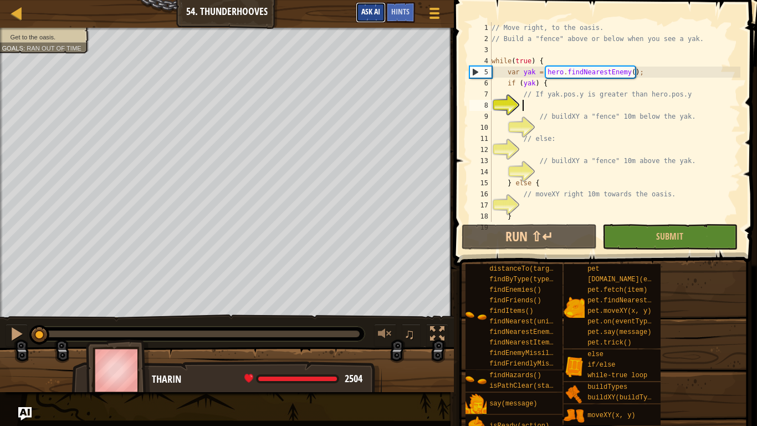
click at [378, 3] on button "Ask AI" at bounding box center [371, 12] width 30 height 21
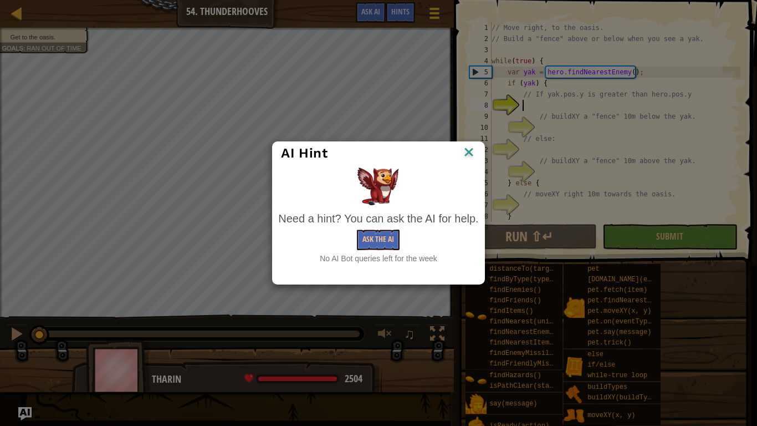
click at [464, 157] on img at bounding box center [469, 153] width 14 height 17
